Goal: Task Accomplishment & Management: Use online tool/utility

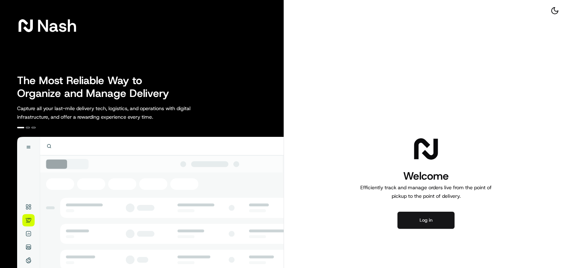
click at [429, 222] on button "Log in" at bounding box center [426, 220] width 57 height 17
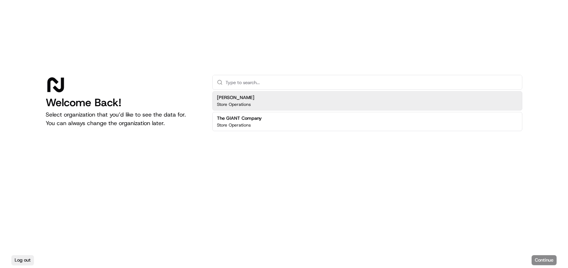
click at [255, 102] on div "[PERSON_NAME] Store Operations" at bounding box center [367, 100] width 310 height 19
click at [251, 102] on div "[PERSON_NAME] Store Operations" at bounding box center [367, 100] width 310 height 19
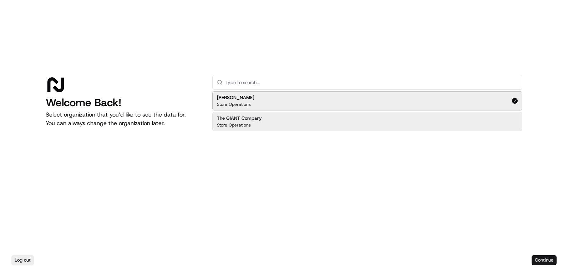
click at [549, 262] on button "Continue" at bounding box center [544, 261] width 25 height 10
